Goal: Download file/media

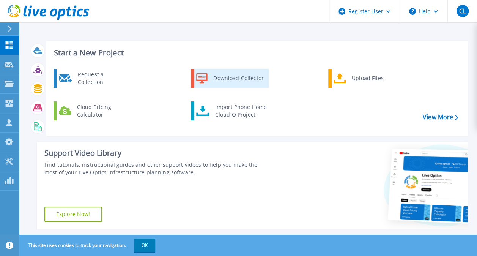
click at [223, 86] on link "Download Collector" at bounding box center [230, 78] width 78 height 19
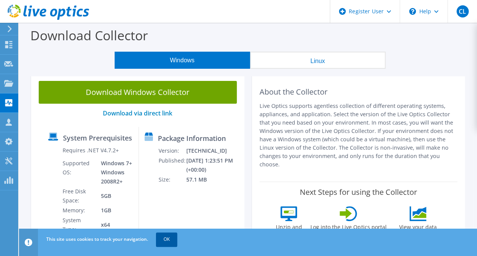
click at [176, 241] on link "OK" at bounding box center [166, 239] width 21 height 14
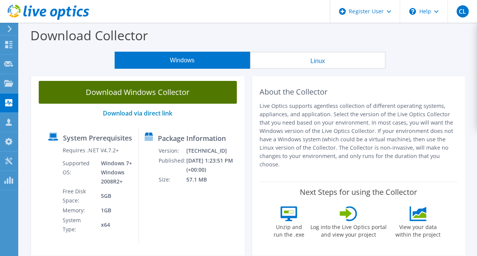
click at [131, 88] on link "Download Windows Collector" at bounding box center [138, 92] width 198 height 23
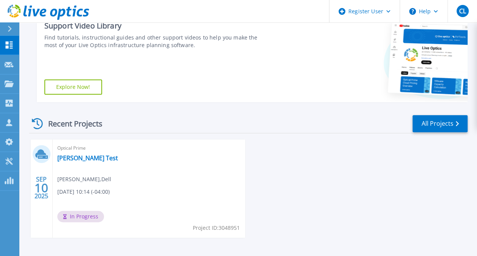
scroll to position [153, 0]
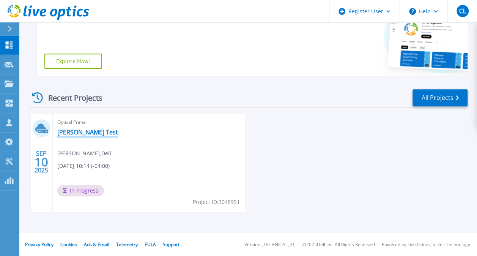
click at [84, 132] on link "[PERSON_NAME] Test" at bounding box center [87, 132] width 61 height 8
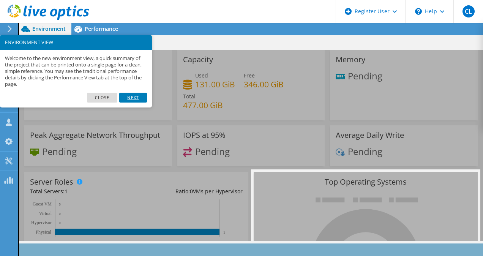
click at [132, 95] on link "Next" at bounding box center [132, 98] width 27 height 10
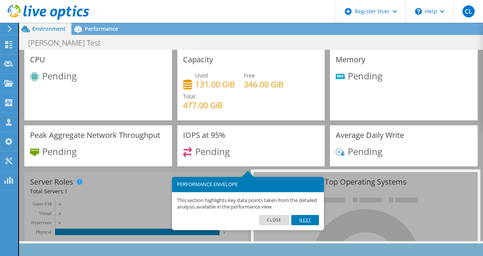
click at [308, 218] on link "Next" at bounding box center [304, 220] width 27 height 10
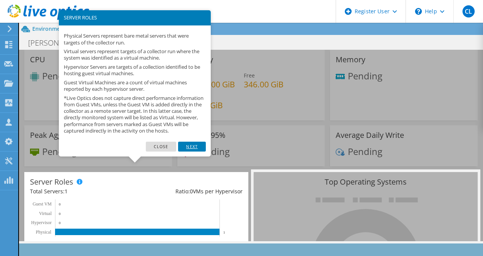
click at [195, 150] on link "Next" at bounding box center [191, 147] width 27 height 10
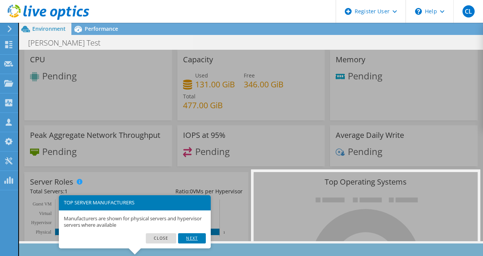
click at [197, 238] on link "Next" at bounding box center [191, 238] width 27 height 10
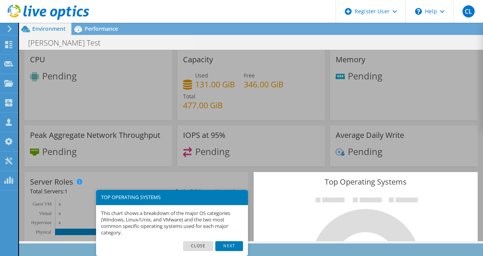
scroll to position [143, 0]
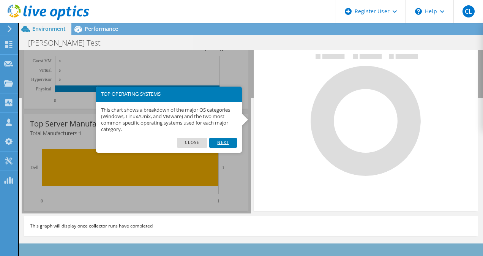
click at [235, 145] on link "Next" at bounding box center [222, 143] width 27 height 10
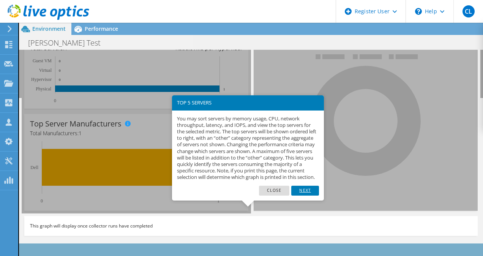
click at [305, 196] on link "Next" at bounding box center [304, 191] width 27 height 10
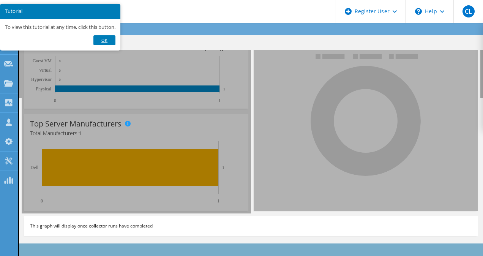
click at [111, 39] on link "Ok" at bounding box center [104, 40] width 22 height 10
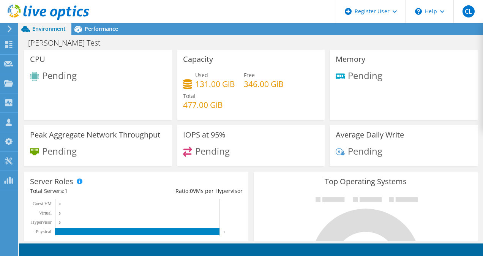
scroll to position [0, 0]
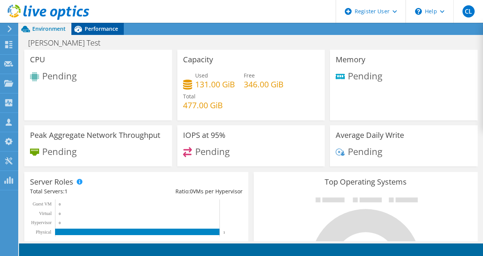
click at [112, 27] on span "Performance" at bounding box center [101, 28] width 33 height 7
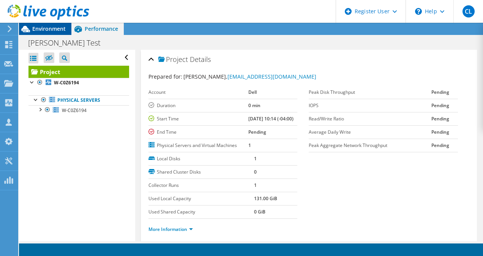
click at [60, 29] on span "Environment" at bounding box center [48, 28] width 33 height 7
